Goal: Find specific page/section: Find specific page/section

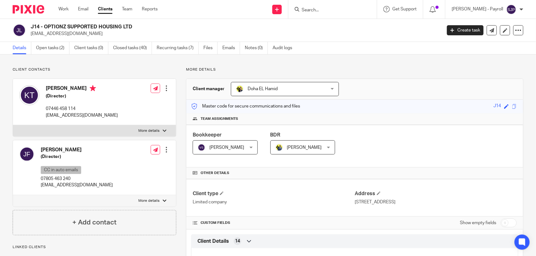
click at [333, 7] on form at bounding box center [334, 9] width 67 height 8
drag, startPoint x: 309, startPoint y: 15, endPoint x: 311, endPoint y: 12, distance: 3.3
click at [309, 14] on div at bounding box center [332, 9] width 88 height 19
click at [314, 10] on input "Search" at bounding box center [329, 11] width 57 height 6
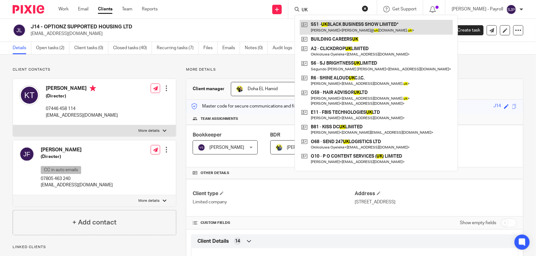
type input "UK"
click at [338, 29] on link at bounding box center [376, 27] width 153 height 15
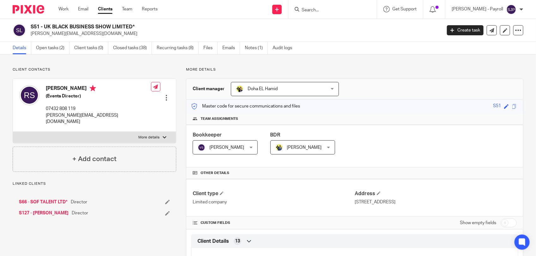
drag, startPoint x: 0, startPoint y: 0, endPoint x: 32, endPoint y: 26, distance: 40.8
click at [32, 26] on h2 "S51 - UK BLACK BUSINESS SHOW LIMITED*" at bounding box center [193, 27] width 325 height 7
copy h2 "S51 - UK BLACK BUSINESS SHOW LIMITED"
click at [318, 13] on form at bounding box center [334, 9] width 67 height 8
click at [327, 9] on input "Search" at bounding box center [329, 11] width 57 height 6
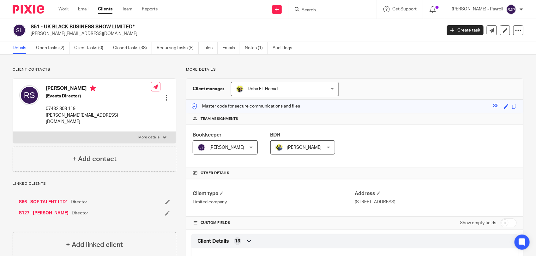
click at [327, 9] on input "Search" at bounding box center [329, 11] width 57 height 6
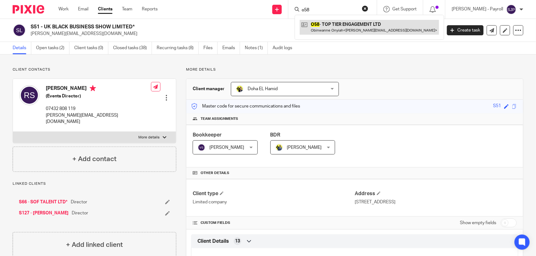
type input "o58"
click at [334, 27] on link at bounding box center [369, 27] width 139 height 15
